Goal: Transaction & Acquisition: Purchase product/service

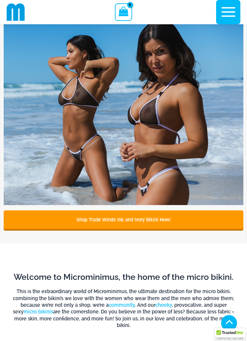
scroll to position [118, 0]
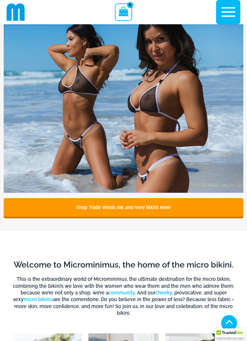
click at [90, 210] on link "Shop Trade Winds Ink and Ivory Bikini Now!" at bounding box center [124, 207] width 240 height 19
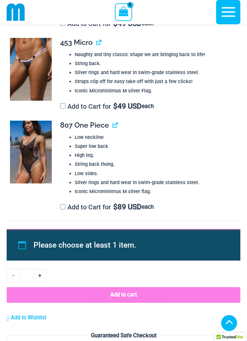
scroll to position [1423, 0]
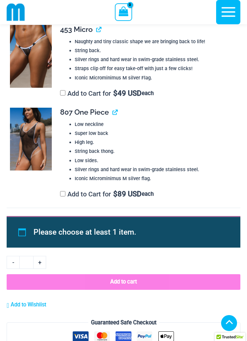
click at [113, 111] on link "View product" at bounding box center [113, 112] width 0 height 9
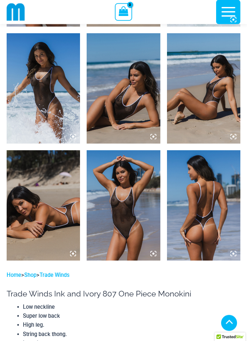
scroll to position [491, 0]
click at [233, 257] on icon at bounding box center [234, 254] width 6 height 6
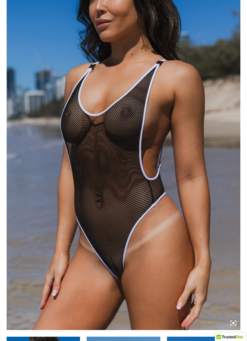
scroll to position [0, 0]
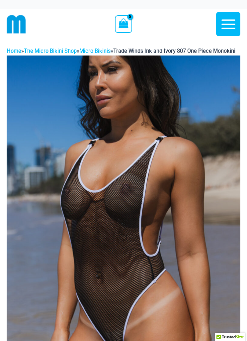
click at [222, 22] on icon "button" at bounding box center [228, 24] width 17 height 17
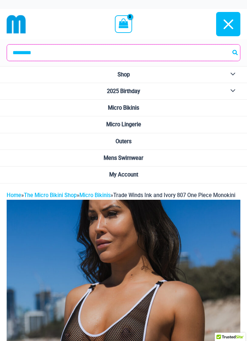
click at [108, 51] on input "Search for:" at bounding box center [123, 53] width 233 height 16
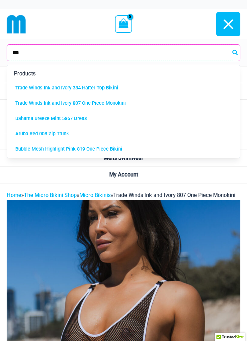
type input "***"
click at [236, 53] on button "Search" at bounding box center [235, 53] width 9 height 16
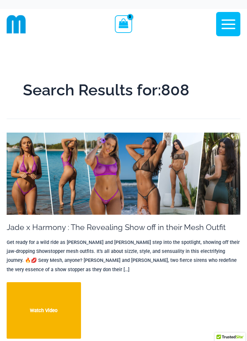
click at [224, 18] on icon "button" at bounding box center [228, 24] width 17 height 17
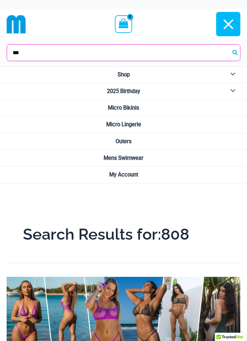
click at [34, 51] on input "***" at bounding box center [123, 53] width 233 height 16
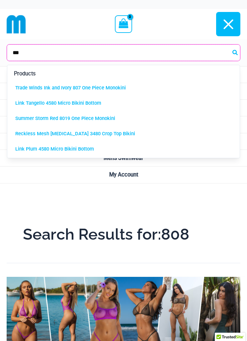
type input "***"
click at [236, 53] on button "Search" at bounding box center [235, 53] width 9 height 16
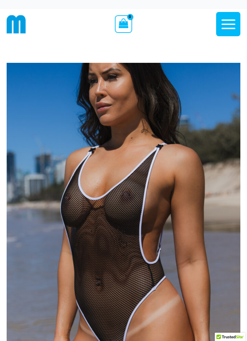
click at [171, 221] on img at bounding box center [124, 238] width 234 height 351
